Goal: Task Accomplishment & Management: Use online tool/utility

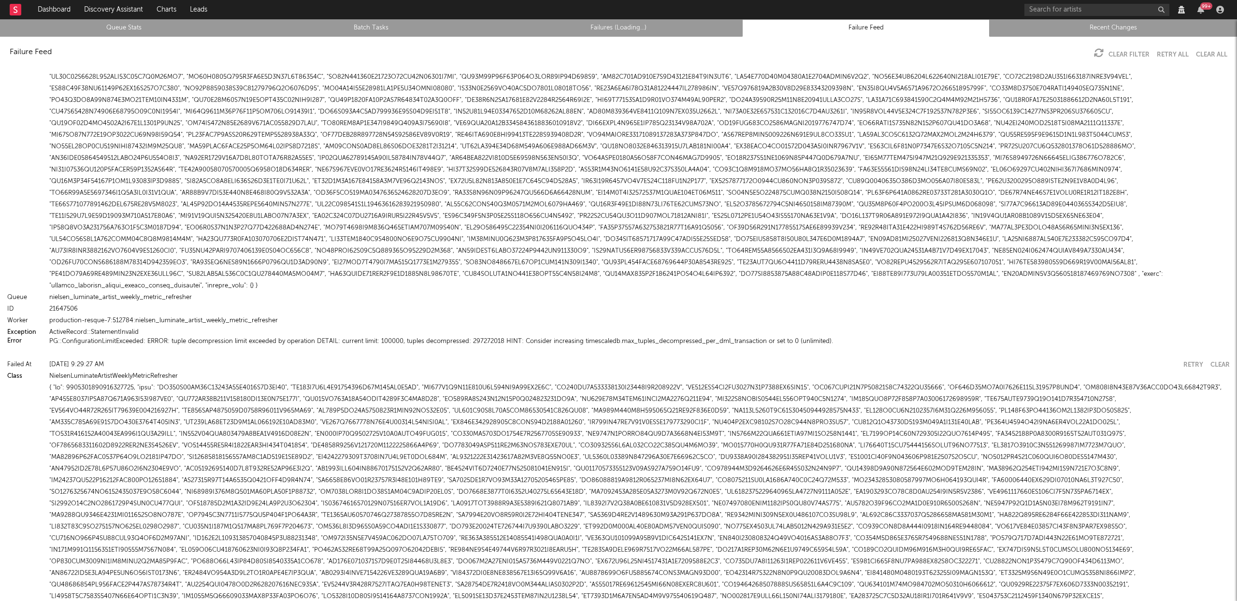
scroll to position [1152, 0]
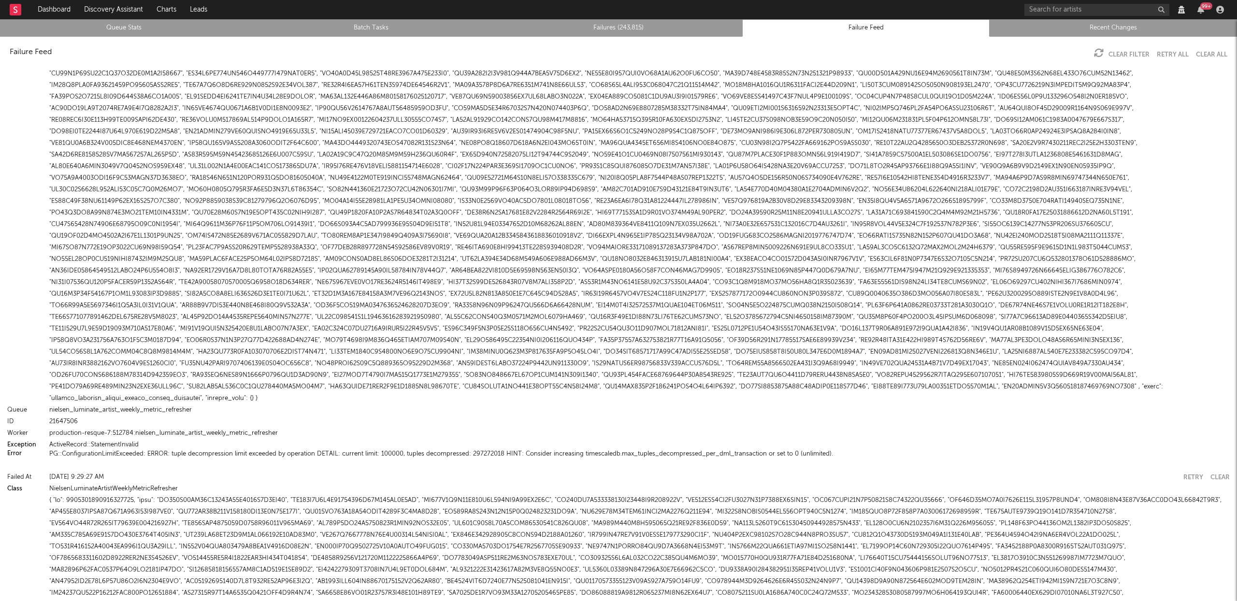
click at [121, 30] on link "Queue Stats" at bounding box center [123, 28] width 237 height 12
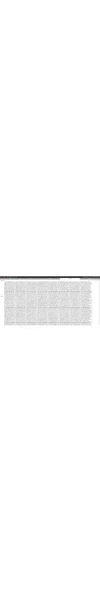
scroll to position [0, 0]
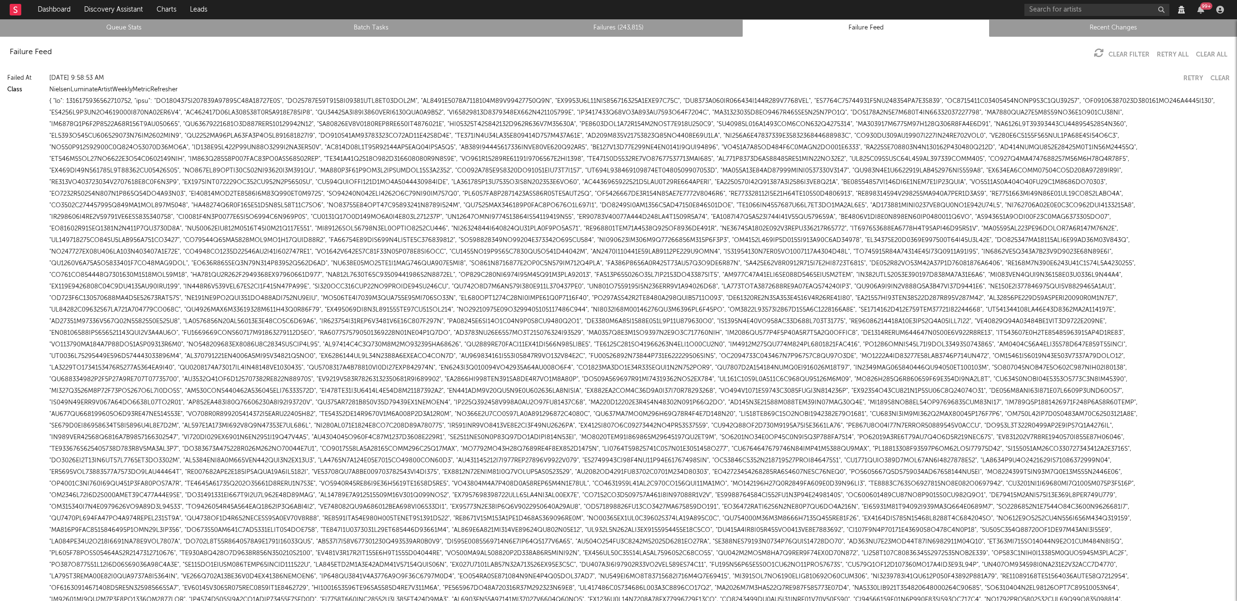
click at [661, 22] on link "Failures (243,815)" at bounding box center [618, 28] width 237 height 12
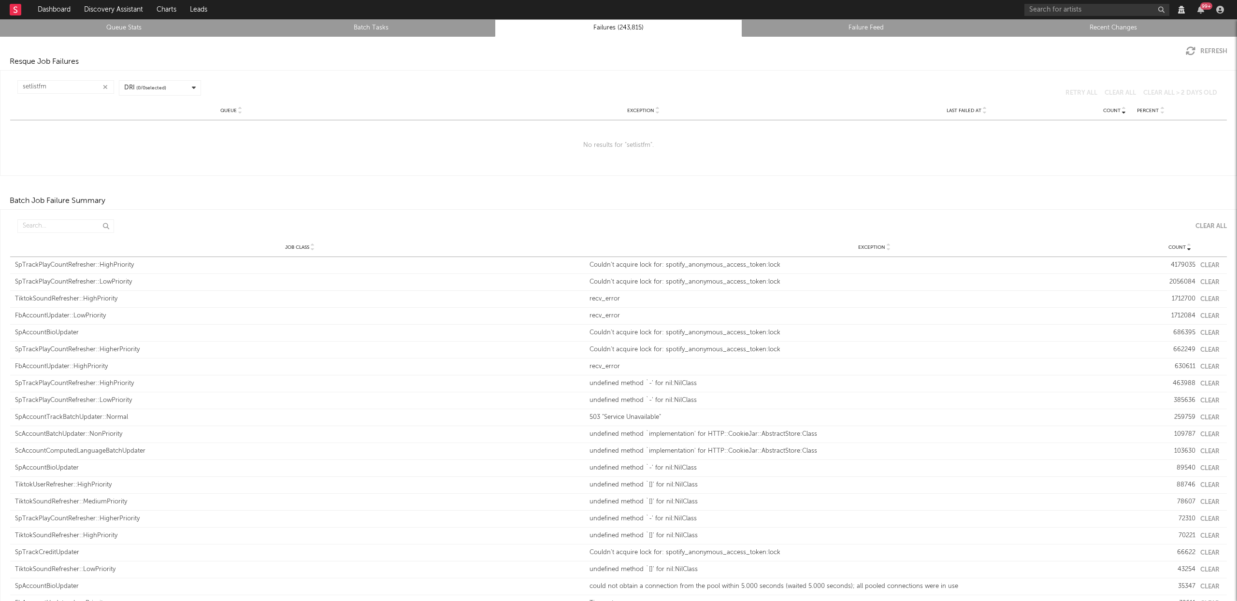
click at [108, 84] on button "button" at bounding box center [105, 87] width 8 height 9
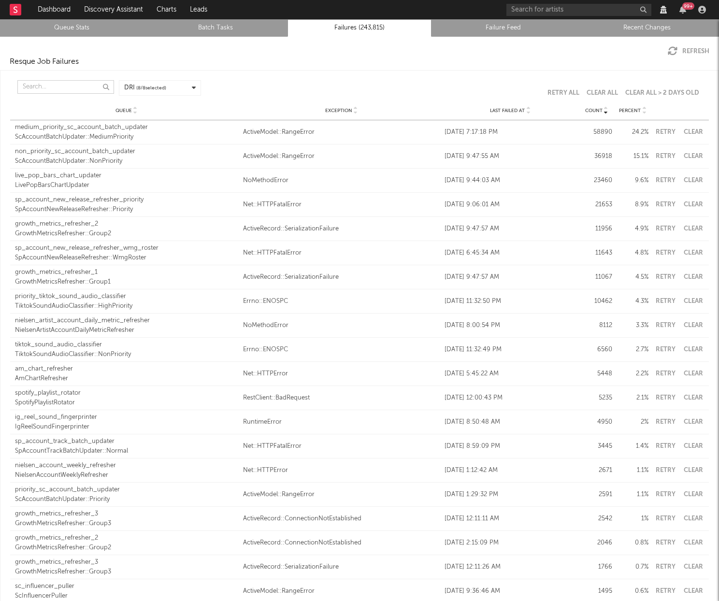
click at [35, 85] on input "text" at bounding box center [65, 87] width 97 height 14
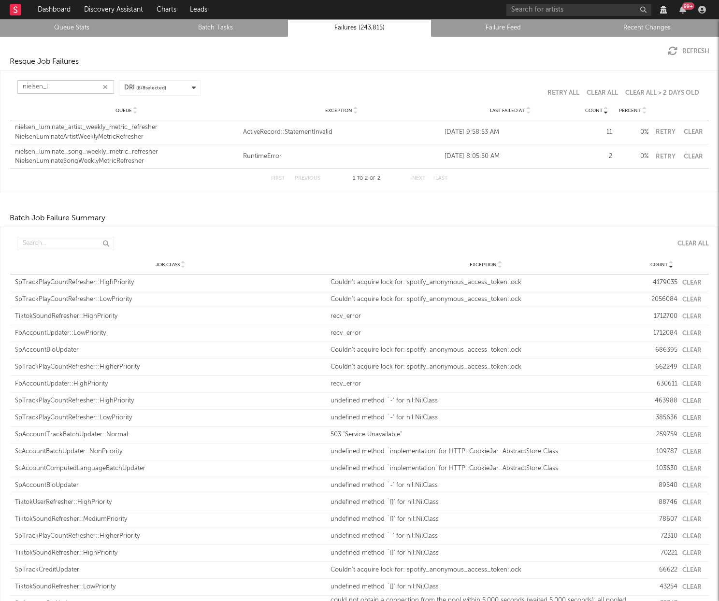
type input "nielsen_l"
click at [131, 133] on div "NielsenLuminateArtistWeeklyMetricRefresher" at bounding box center [126, 137] width 223 height 10
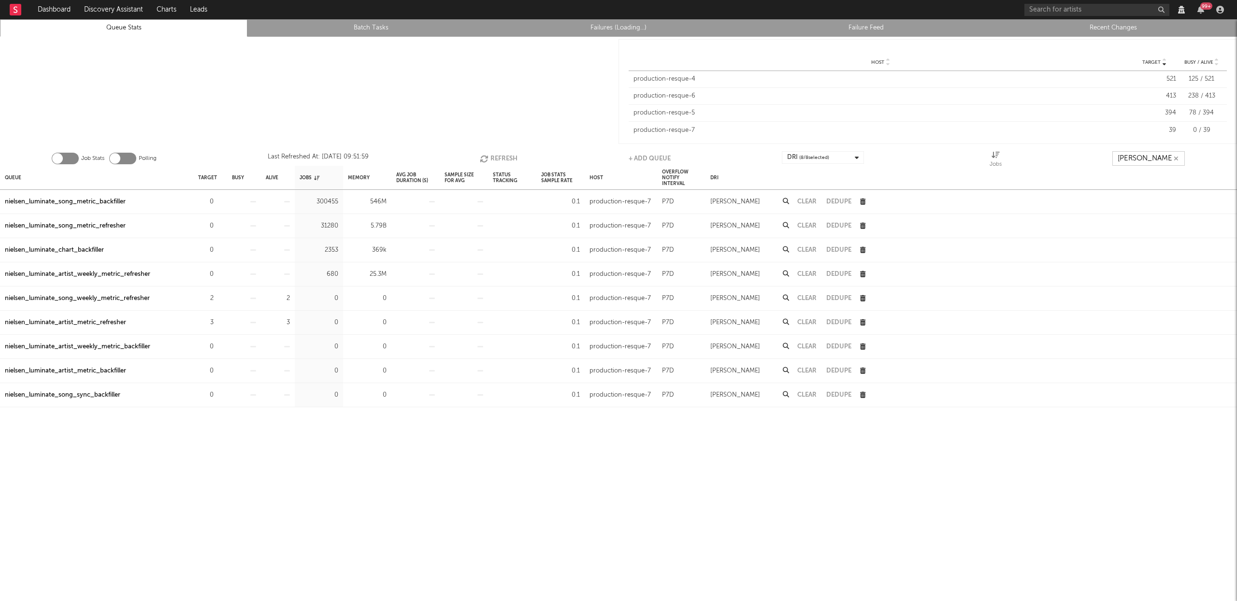
click at [1138, 162] on input "[PERSON_NAME]" at bounding box center [1148, 158] width 72 height 14
type input "setlistfm"
click at [73, 345] on div "setlistfm_account_setlist_refresher" at bounding box center [56, 347] width 103 height 12
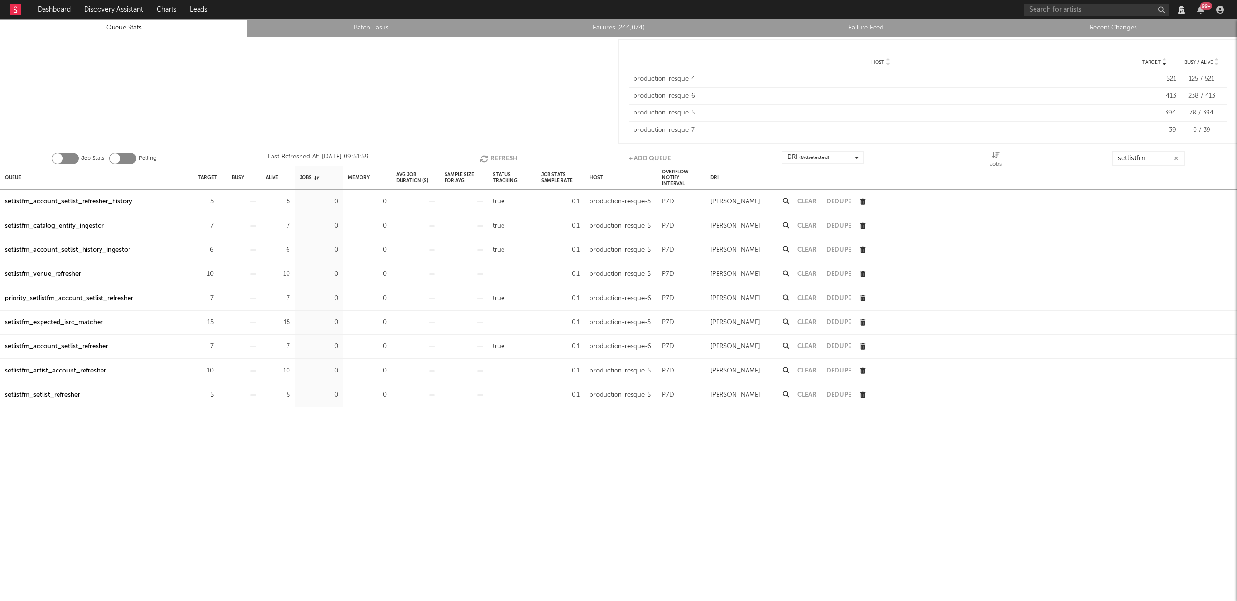
click at [88, 301] on div "priority_setlistfm_account_setlist_refresher" at bounding box center [69, 299] width 129 height 12
